Goal: Task Accomplishment & Management: Complete application form

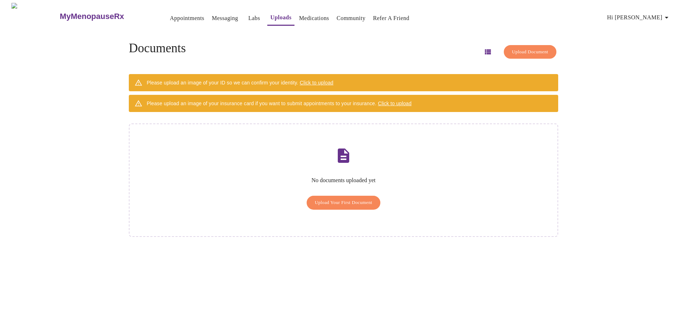
drag, startPoint x: 484, startPoint y: 82, endPoint x: 484, endPoint y: 93, distance: 11.1
click at [484, 82] on div "Please upload an image of your ID so we can confirm your identity. Click to upl…" at bounding box center [344, 82] width 430 height 17
click at [343, 199] on span "Upload Your First Document" at bounding box center [344, 203] width 58 height 8
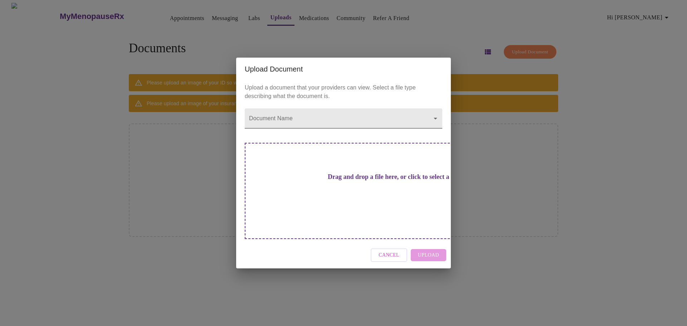
click at [302, 127] on body "MyMenopauseRx Appointments Messaging Labs Uploads Medications Community Refer a…" at bounding box center [344, 166] width 682 height 326
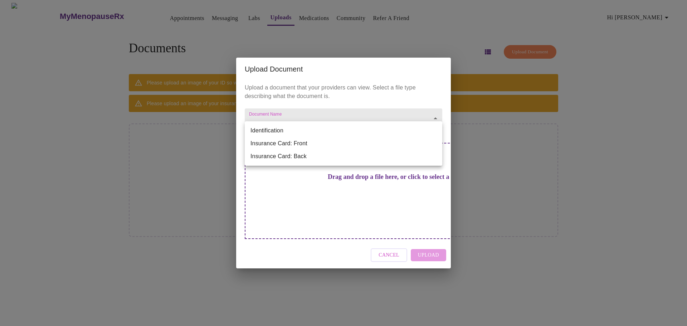
click at [299, 130] on li "Identification" at bounding box center [344, 130] width 198 height 13
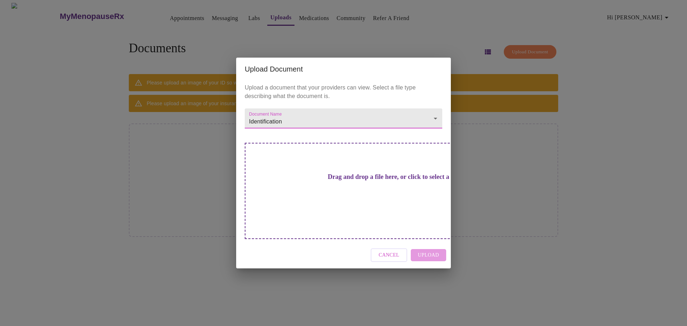
click at [321, 181] on h3 "Drag and drop a file here, or click to select a file" at bounding box center [394, 177] width 198 height 8
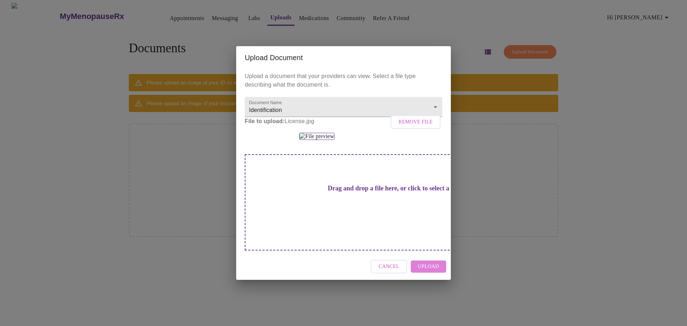
click at [431, 271] on span "Upload" at bounding box center [428, 266] width 21 height 9
click at [431, 280] on div "Cancel" at bounding box center [343, 266] width 215 height 27
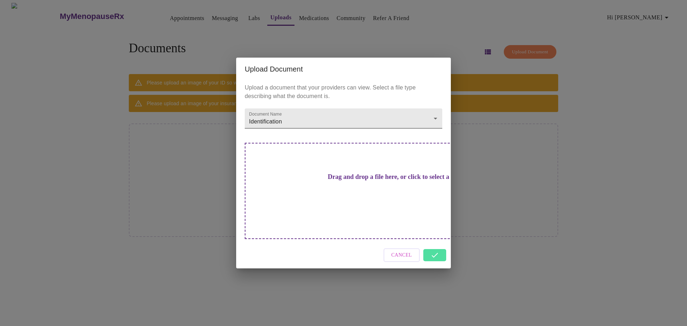
click at [295, 136] on body "MyMenopauseRx Appointments Messaging Labs Uploads Medications Community Refer a…" at bounding box center [344, 166] width 682 height 326
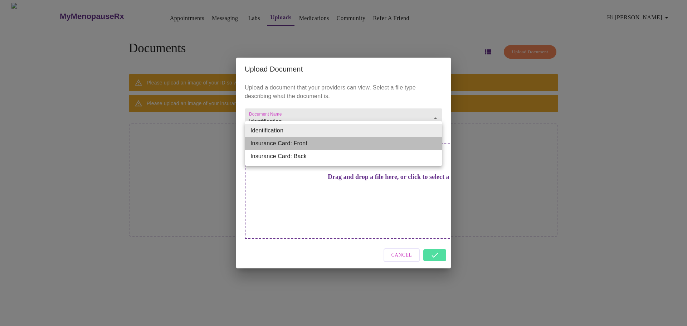
click at [291, 145] on li "Insurance Card: Front" at bounding box center [344, 143] width 198 height 13
type input "Insurance Card: Front"
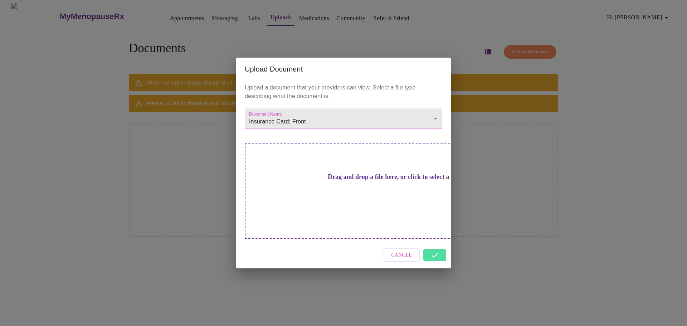
click at [329, 195] on div "Drag and drop a file here, or click to select a file" at bounding box center [394, 191] width 298 height 96
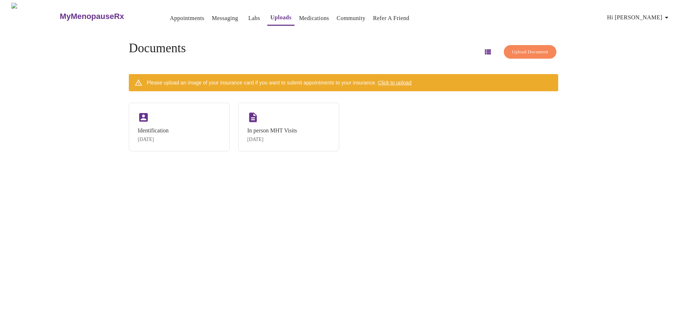
click at [394, 80] on span "Click to upload" at bounding box center [395, 83] width 34 height 6
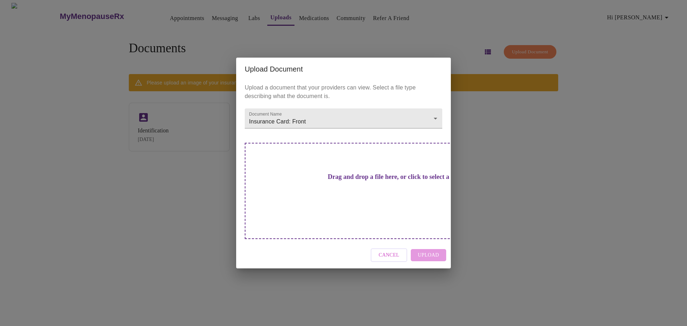
click at [365, 181] on h3 "Drag and drop a file here, or click to select a file" at bounding box center [394, 177] width 198 height 8
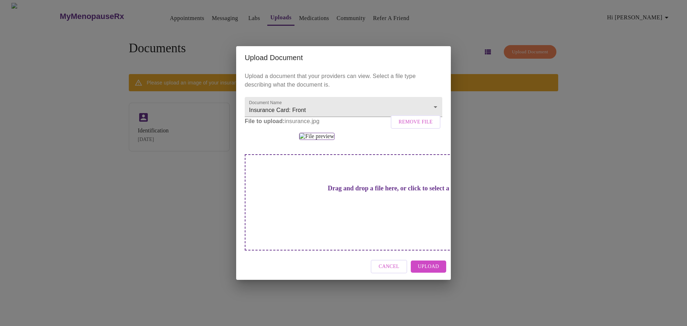
click at [427, 271] on span "Upload" at bounding box center [428, 266] width 21 height 9
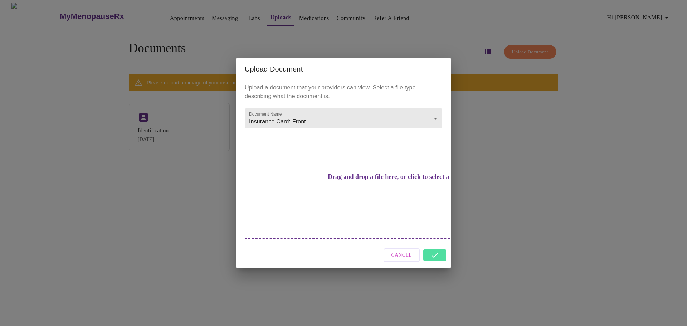
click at [437, 242] on div "Cancel" at bounding box center [343, 255] width 215 height 27
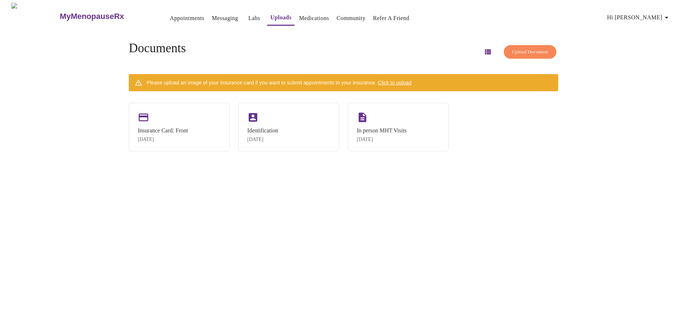
click at [406, 80] on span "Click to upload" at bounding box center [395, 83] width 34 height 6
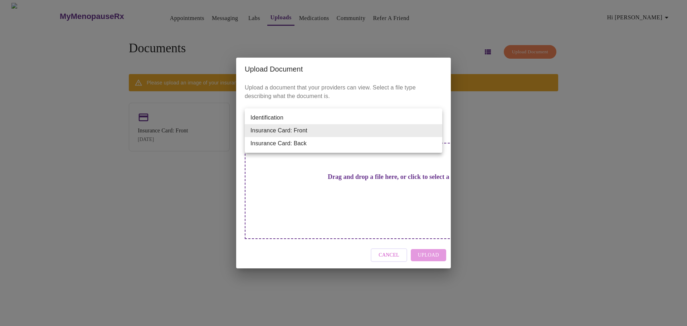
click at [361, 131] on body "MyMenopauseRx Appointments Messaging Labs Uploads Medications Community Refer a…" at bounding box center [344, 166] width 682 height 326
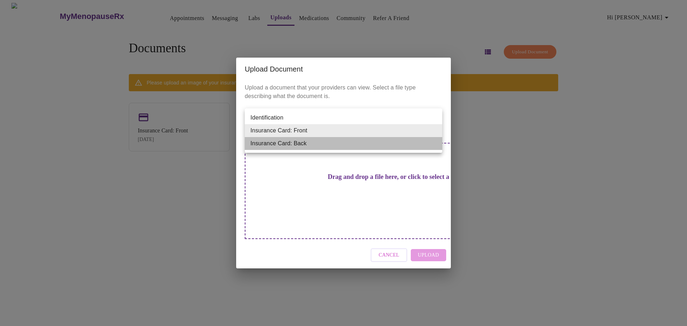
click at [342, 145] on li "Insurance Card: Back" at bounding box center [344, 143] width 198 height 13
type input "Insurance Card: Back"
